Goal: Transaction & Acquisition: Purchase product/service

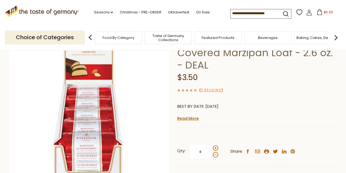
scroll to position [55, 0]
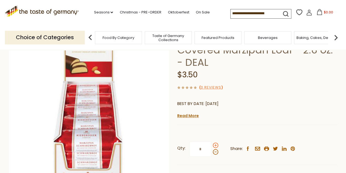
click at [217, 144] on span at bounding box center [215, 144] width 5 height 5
click at [212, 144] on input "*" at bounding box center [200, 148] width 22 height 15
click at [217, 144] on span at bounding box center [215, 144] width 5 height 5
click at [212, 144] on input "*" at bounding box center [200, 148] width 22 height 15
click at [217, 144] on span at bounding box center [215, 144] width 5 height 5
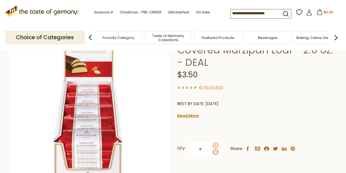
click at [212, 144] on input "*" at bounding box center [200, 148] width 22 height 15
click at [215, 153] on span at bounding box center [215, 151] width 5 height 5
click at [212, 153] on input "*" at bounding box center [200, 148] width 22 height 15
type input "*"
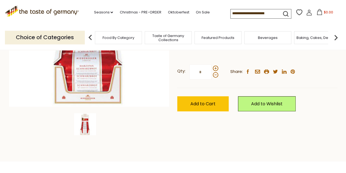
scroll to position [133, 0]
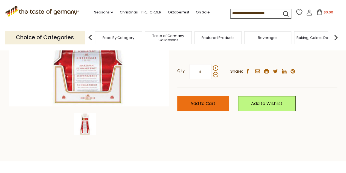
click at [208, 103] on span "Add to Cart" at bounding box center [203, 103] width 25 height 6
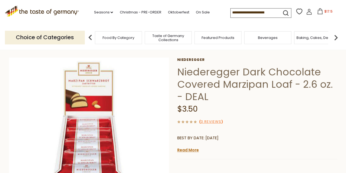
scroll to position [21, 0]
